Goal: Transaction & Acquisition: Purchase product/service

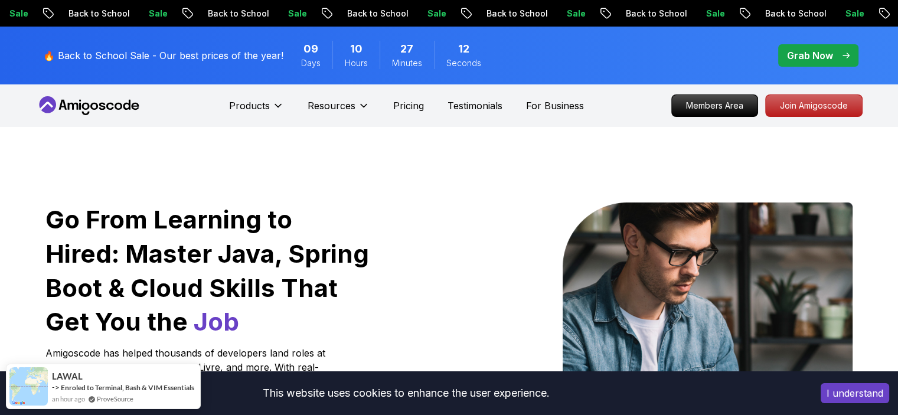
click at [236, 54] on p "🔥 Back to School Sale - Our best prices of the year!" at bounding box center [163, 55] width 240 height 14
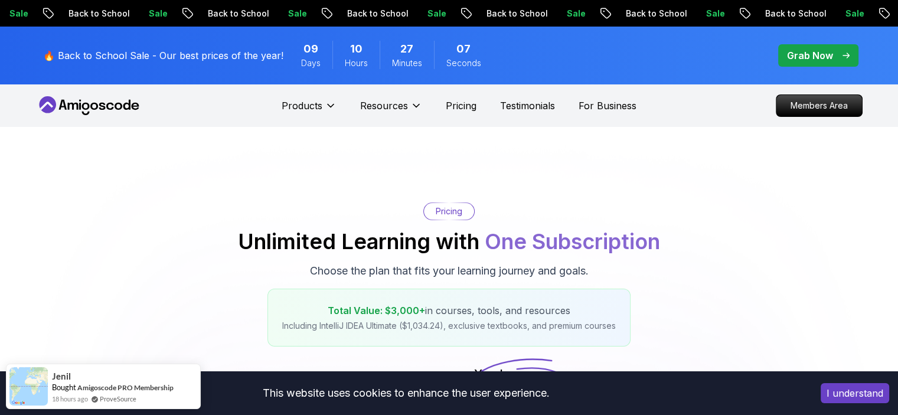
click at [814, 56] on p "Grab Now" at bounding box center [810, 55] width 46 height 14
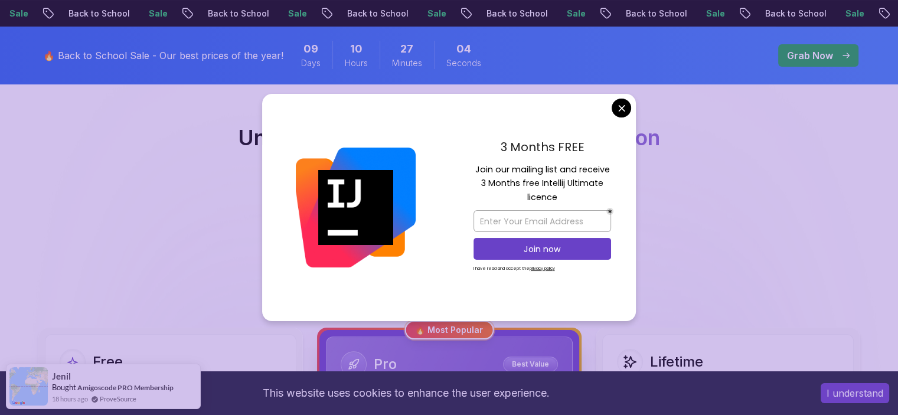
scroll to position [103, 0]
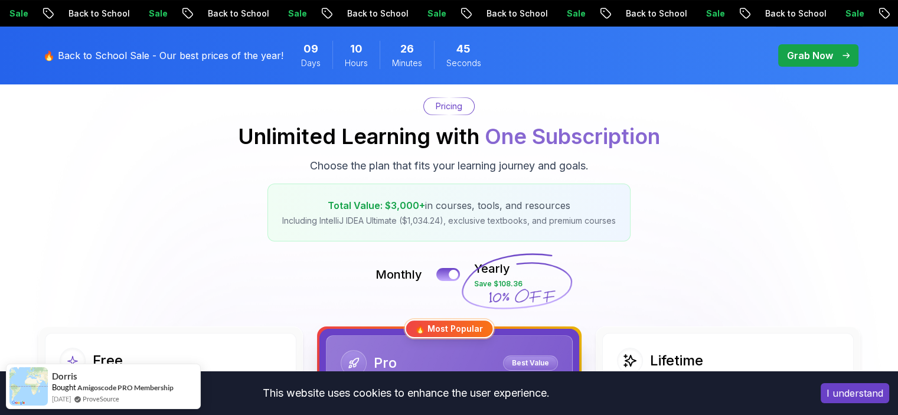
scroll to position [106, 0]
click at [446, 274] on button at bounding box center [448, 274] width 25 height 14
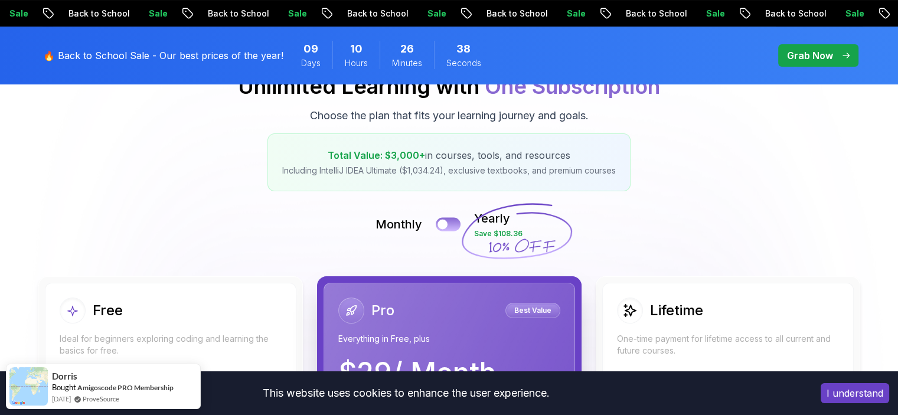
scroll to position [153, 0]
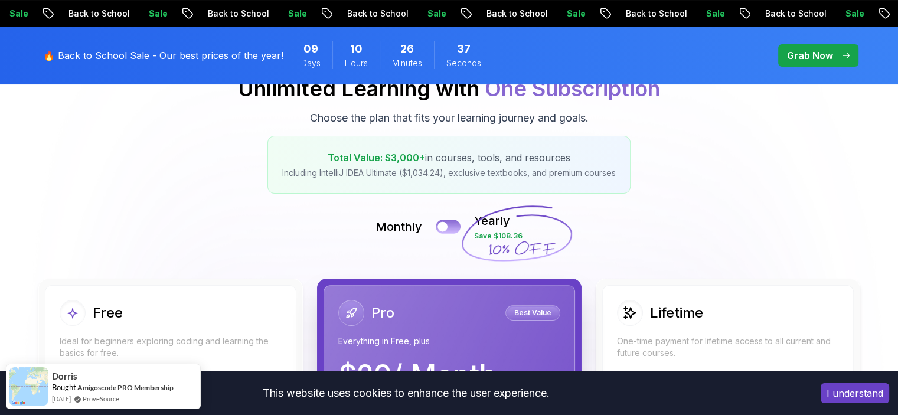
click at [448, 224] on button at bounding box center [448, 227] width 25 height 14
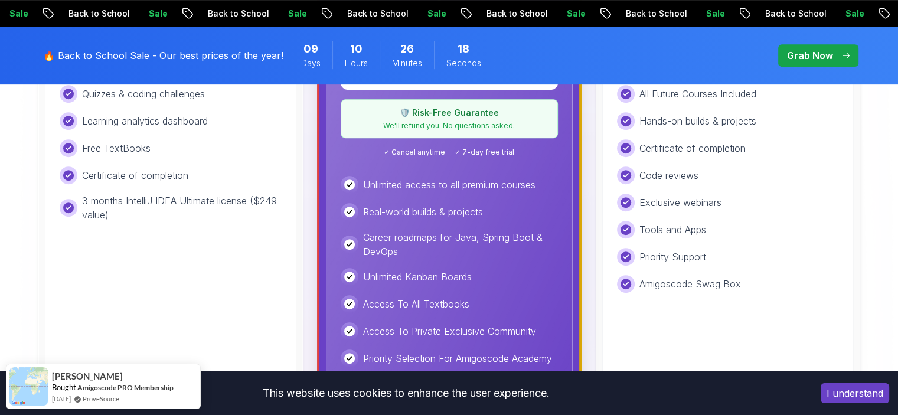
scroll to position [517, 0]
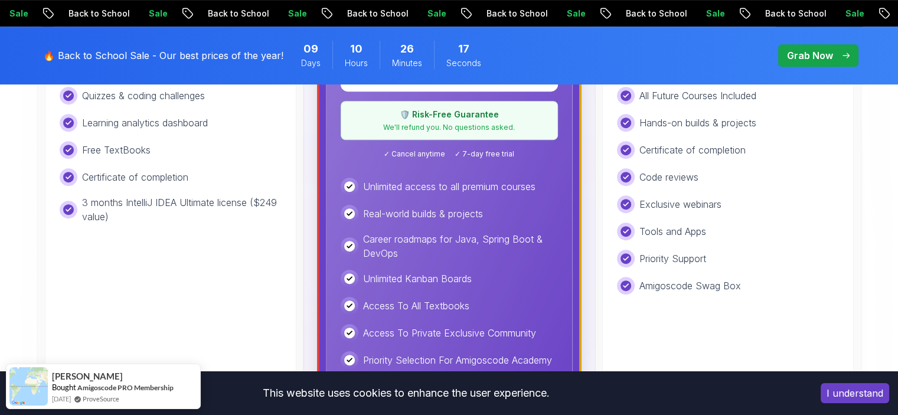
click at [692, 271] on div "Lifetime Access To All Courses All Future Courses Included Hands-on builds & pr…" at bounding box center [728, 177] width 222 height 235
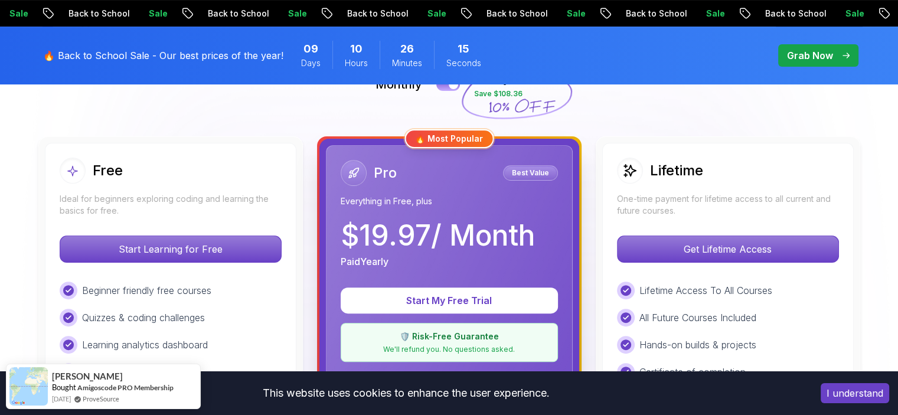
click at [685, 175] on h2 "Lifetime" at bounding box center [676, 170] width 53 height 19
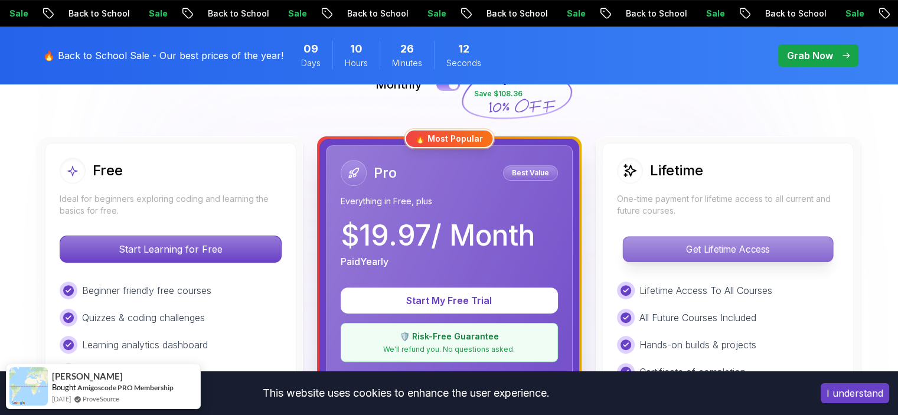
click at [705, 244] on p "Get Lifetime Access" at bounding box center [728, 249] width 210 height 25
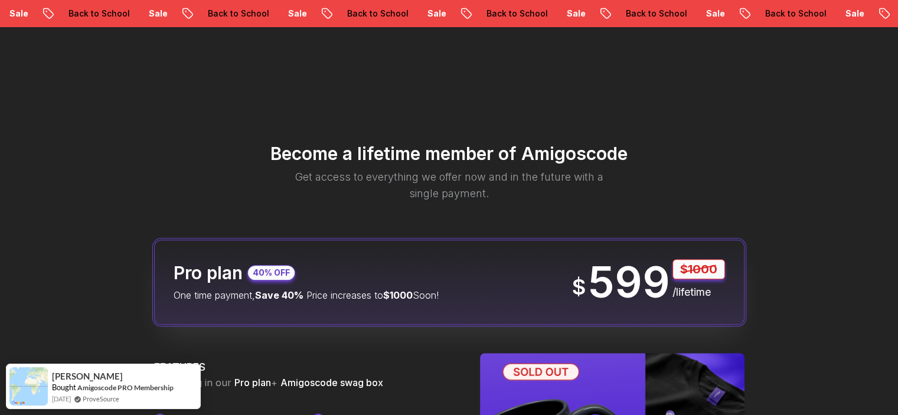
scroll to position [1423, 0]
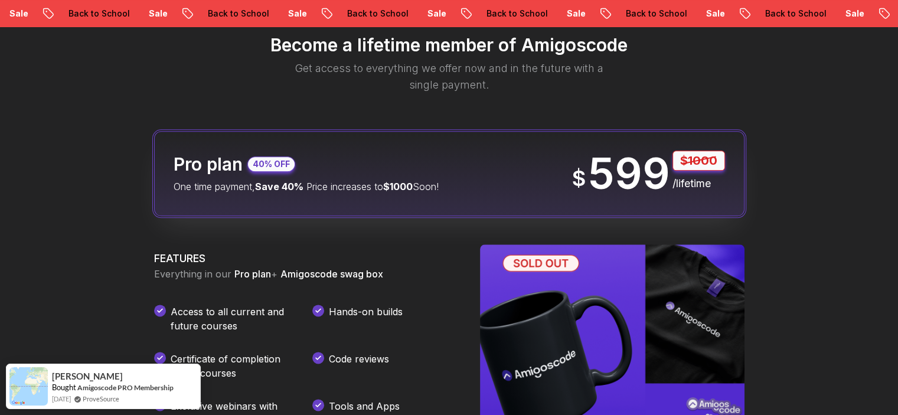
click at [809, 118] on div "Become a lifetime member of Amigoscode Get access to everything we offer now an…" at bounding box center [449, 417] width 898 height 898
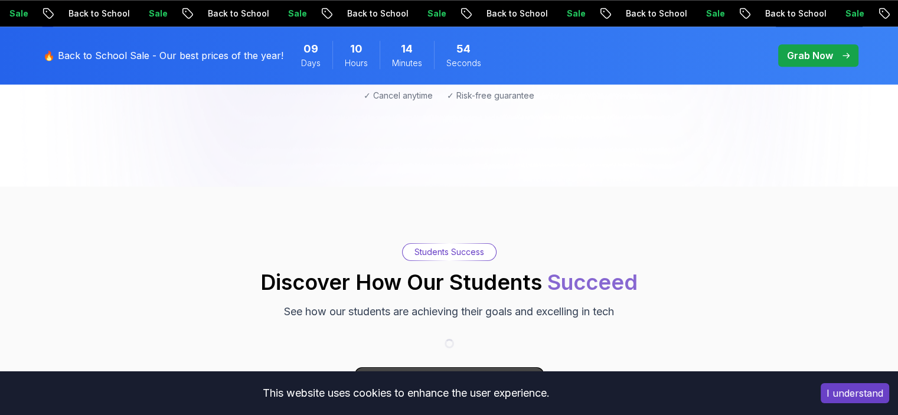
scroll to position [295, 0]
